Goal: Transaction & Acquisition: Download file/media

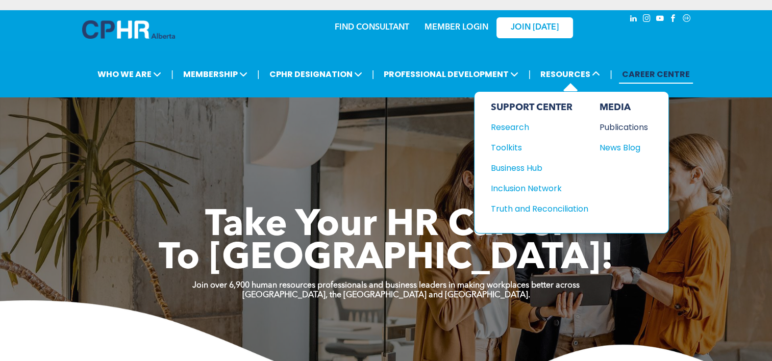
click at [616, 124] on div "Publications" at bounding box center [621, 127] width 44 height 13
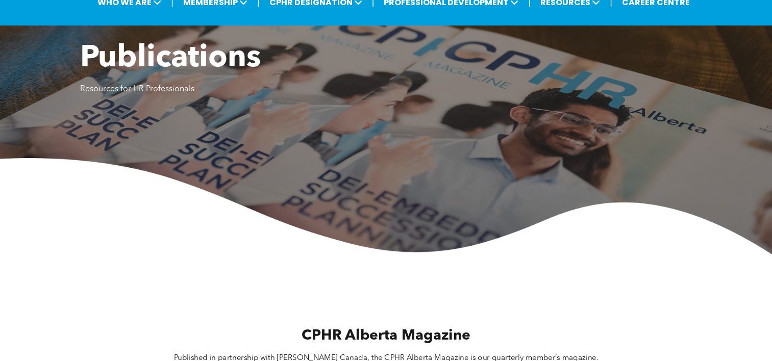
scroll to position [357, 0]
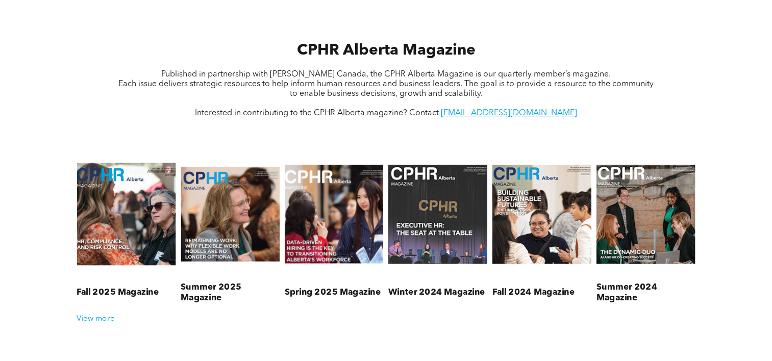
click at [138, 221] on link at bounding box center [125, 214] width 105 height 128
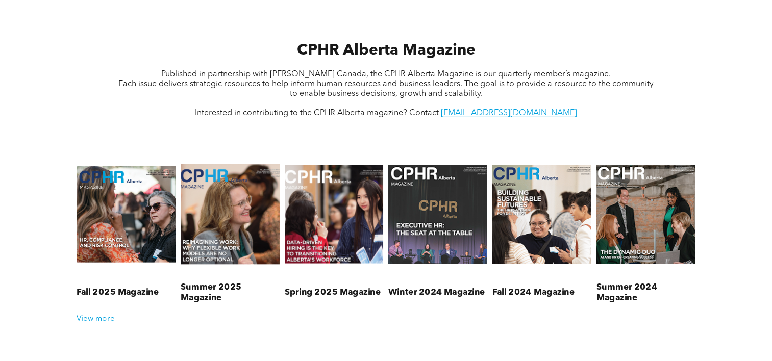
click at [218, 213] on link at bounding box center [230, 214] width 105 height 128
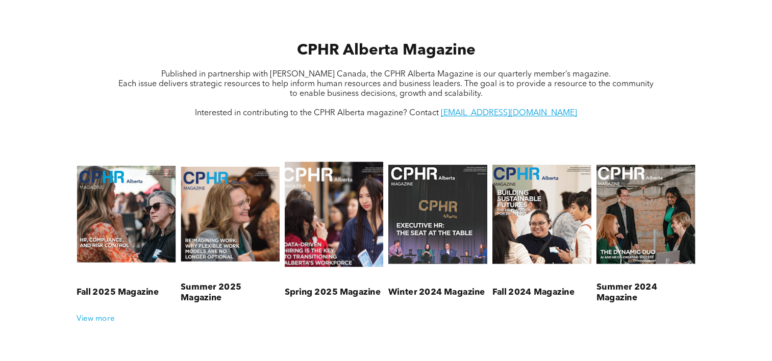
click at [318, 225] on link at bounding box center [334, 214] width 105 height 128
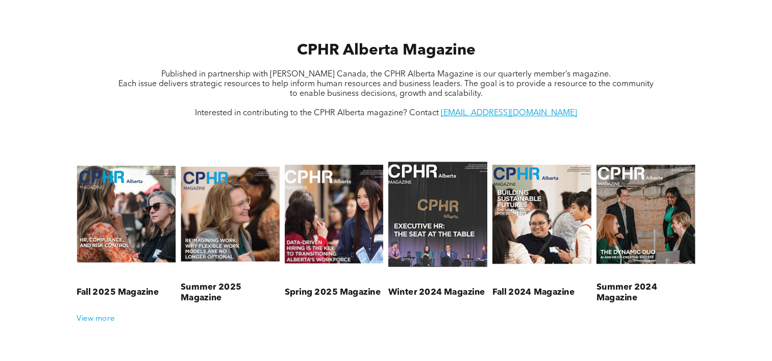
click at [443, 252] on link at bounding box center [437, 214] width 105 height 128
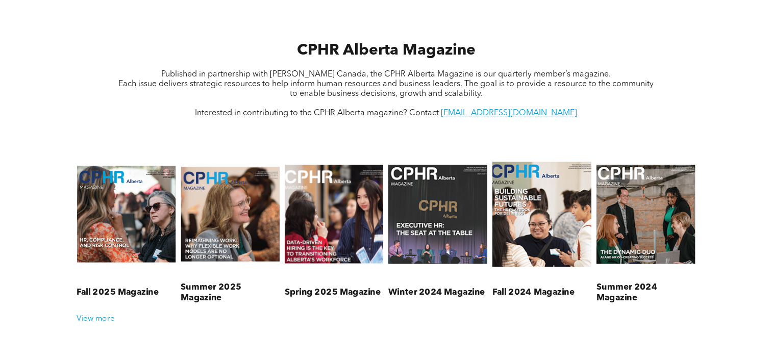
click at [538, 216] on link at bounding box center [541, 214] width 105 height 128
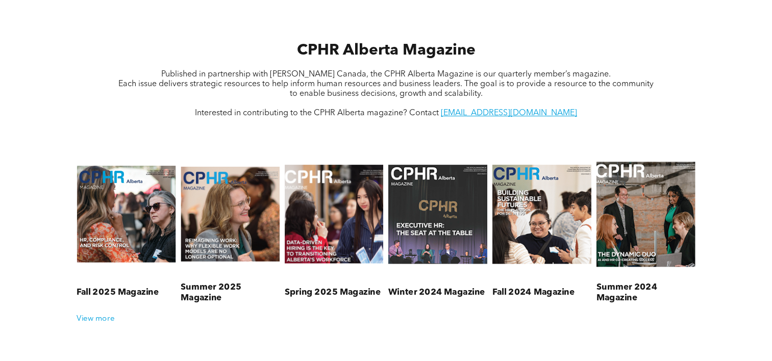
click at [627, 232] on link at bounding box center [645, 214] width 105 height 128
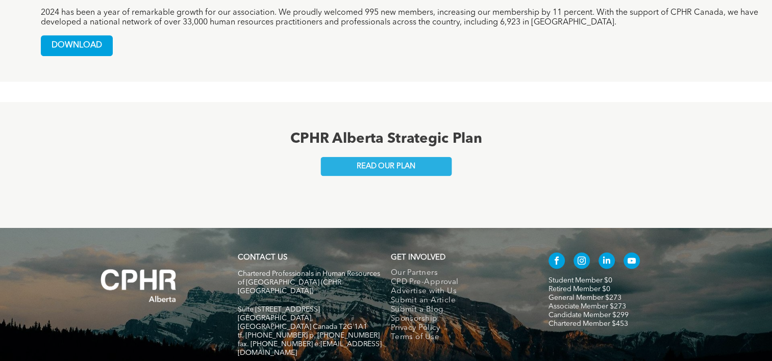
scroll to position [918, 0]
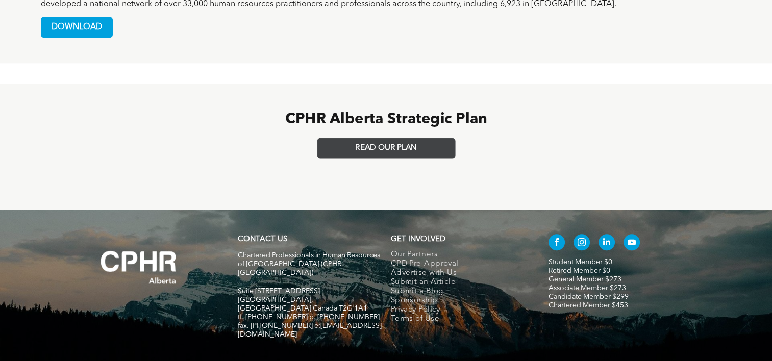
click at [408, 144] on span "READ OUR PLAN" at bounding box center [386, 148] width 62 height 9
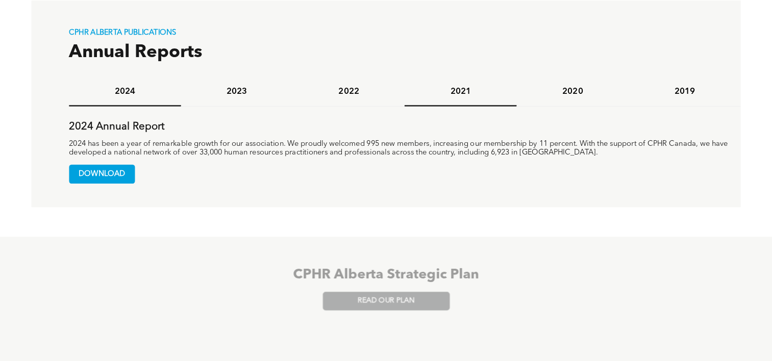
scroll to position [714, 0]
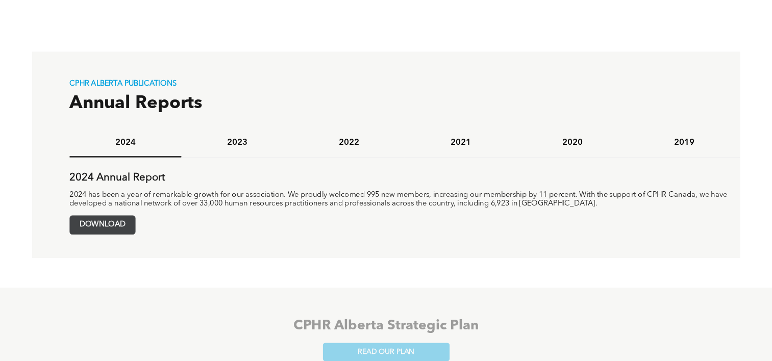
click at [123, 225] on span "DOWNLOAD" at bounding box center [102, 225] width 65 height 18
